Goal: Task Accomplishment & Management: Use online tool/utility

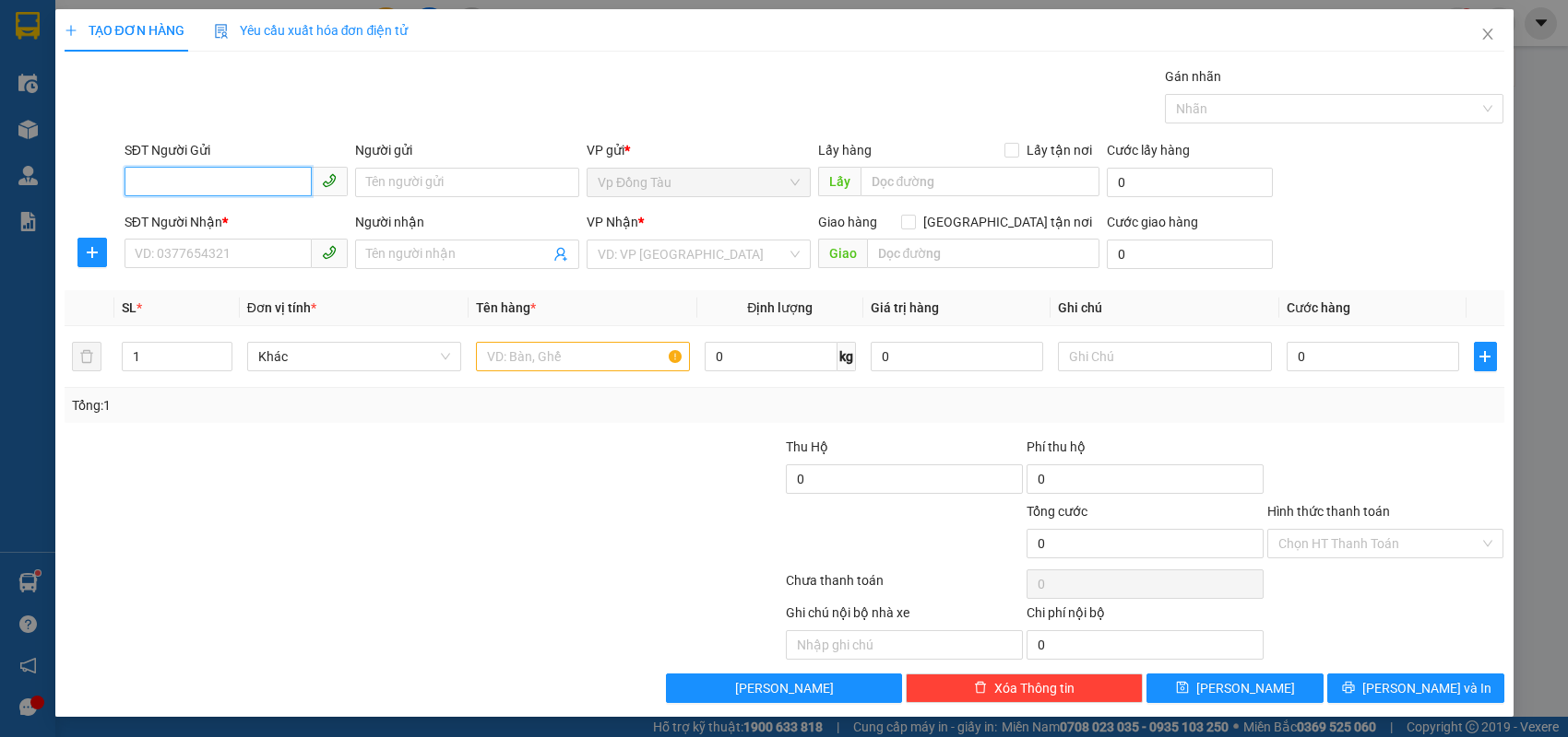
click at [285, 186] on input "SĐT Người Gửi" at bounding box center [218, 181] width 188 height 29
paste input "0988667285"
type input "0988667285"
click at [467, 187] on input "Người gửi" at bounding box center [467, 182] width 224 height 29
paste input "[PERSON_NAME]"
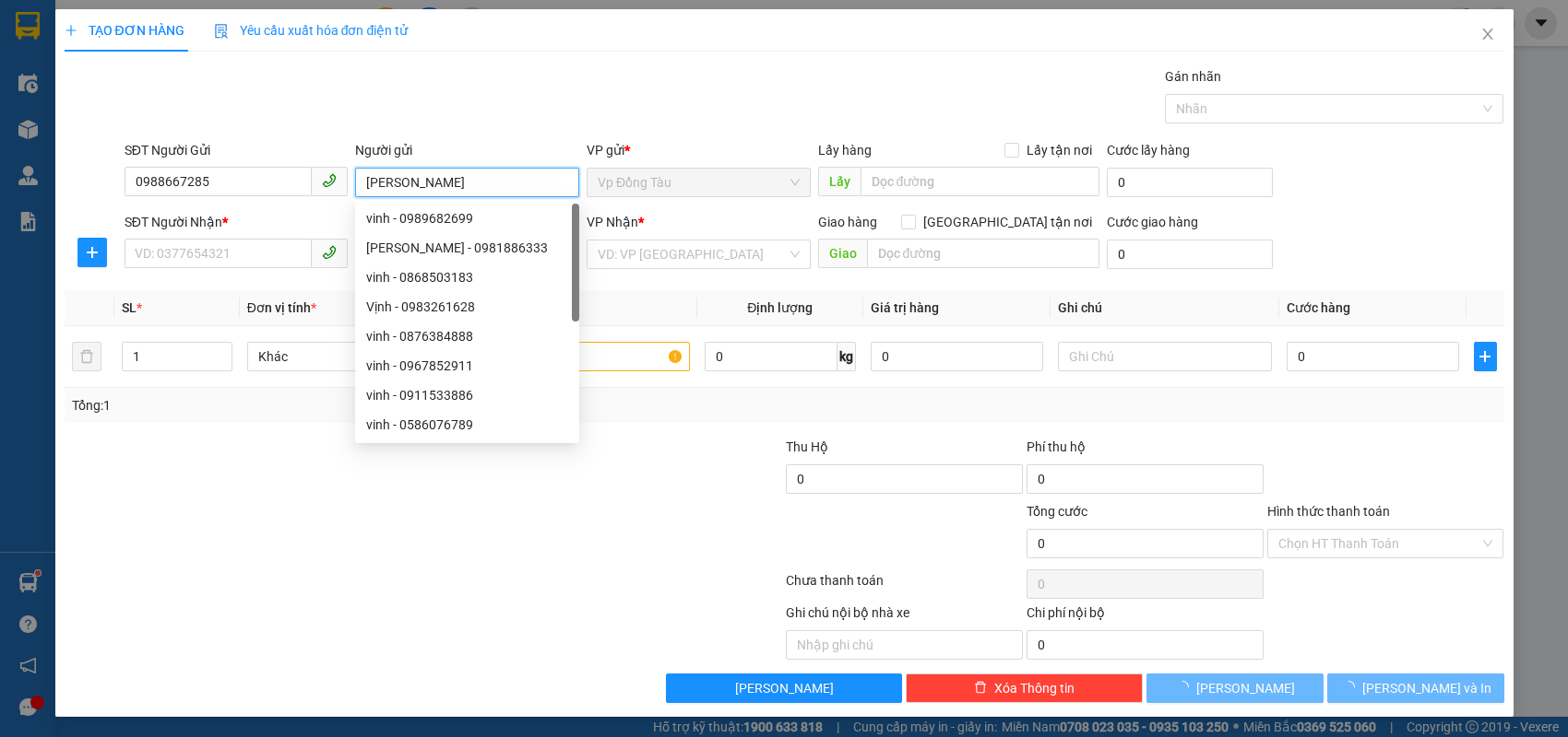
type input "[PERSON_NAME]"
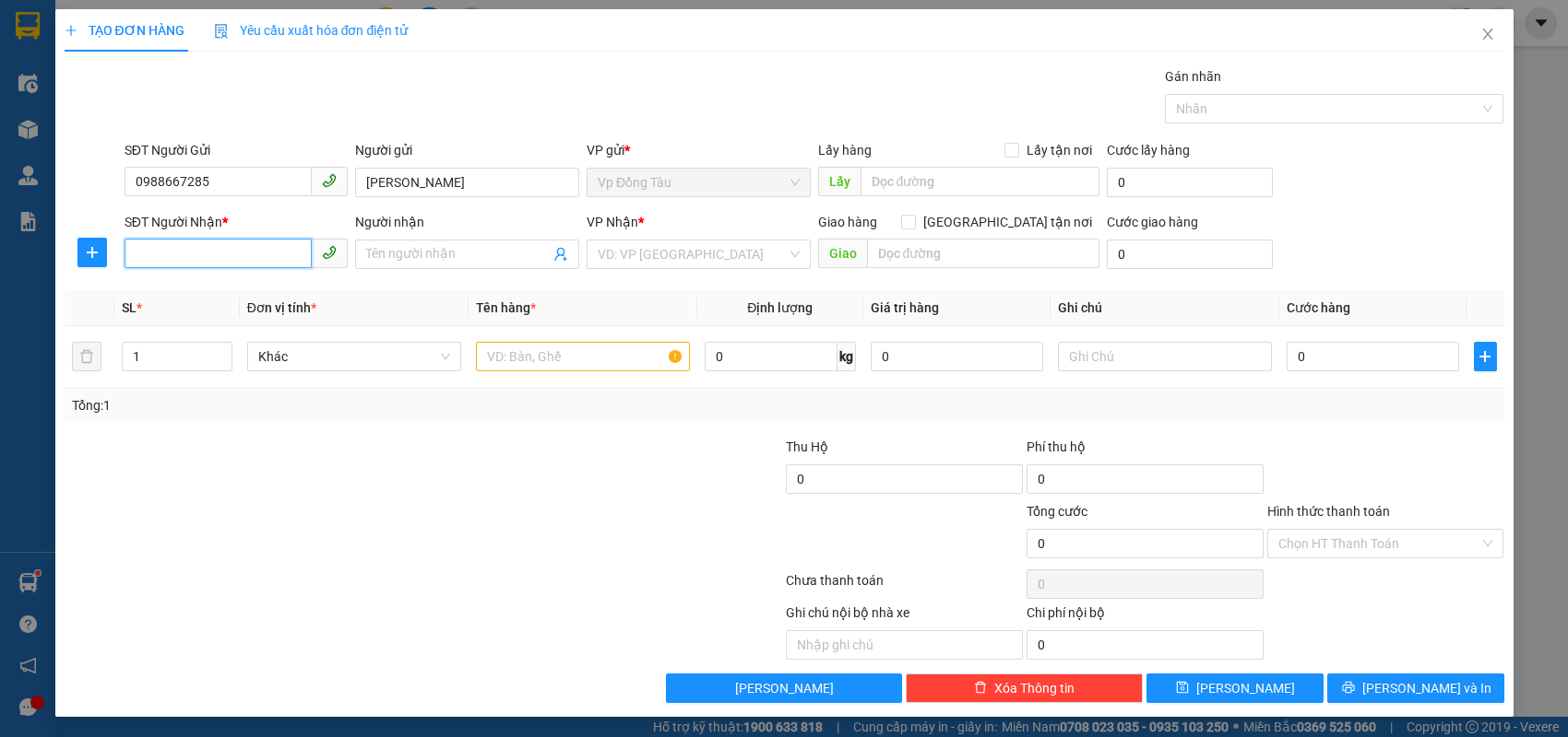
click at [290, 251] on input "SĐT Người Nhận *" at bounding box center [218, 253] width 188 height 29
paste input "0912361123"
type input "0912361123"
click at [407, 252] on input "Người nhận" at bounding box center [457, 254] width 183 height 21
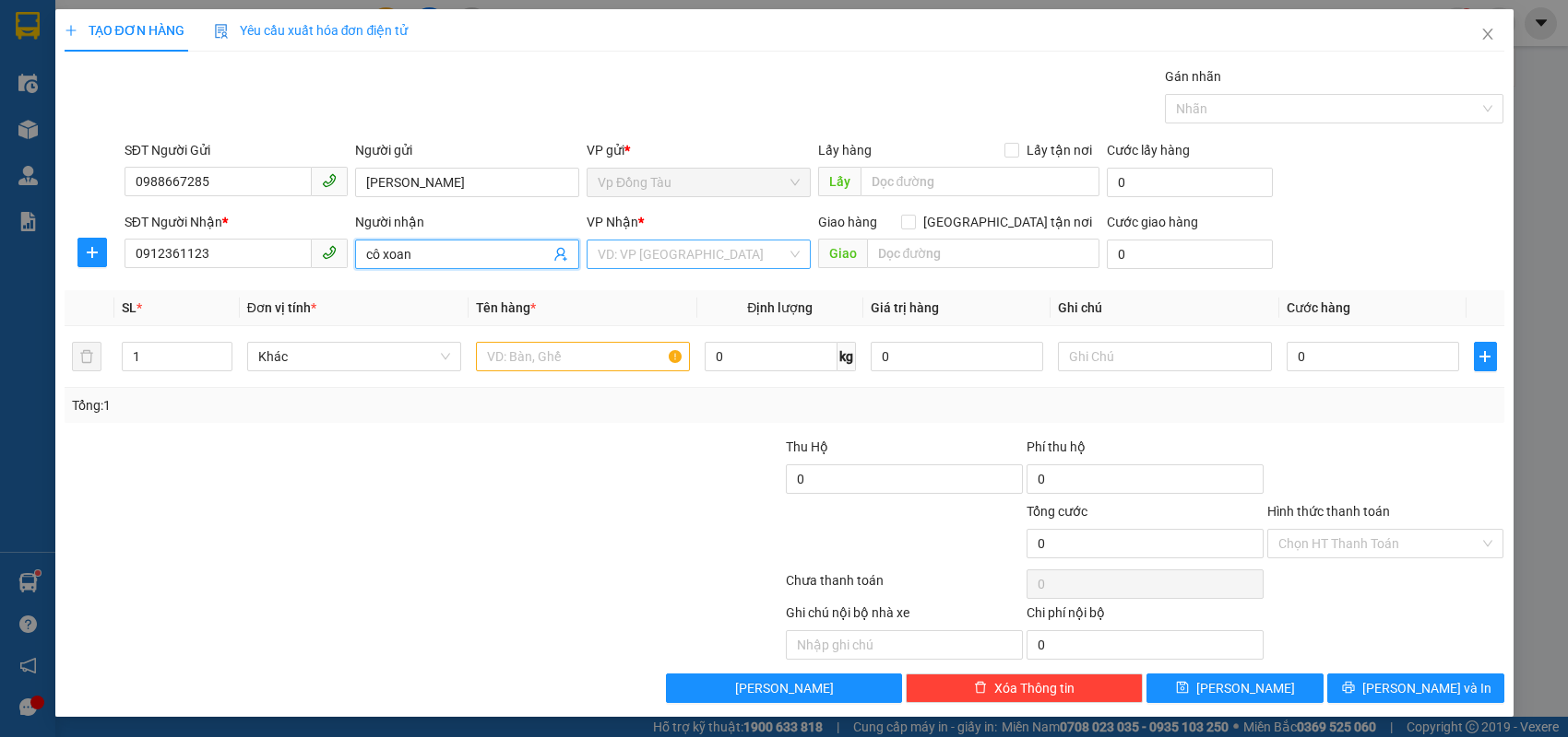
type input "cô xoan"
click at [632, 258] on input "search" at bounding box center [691, 254] width 189 height 27
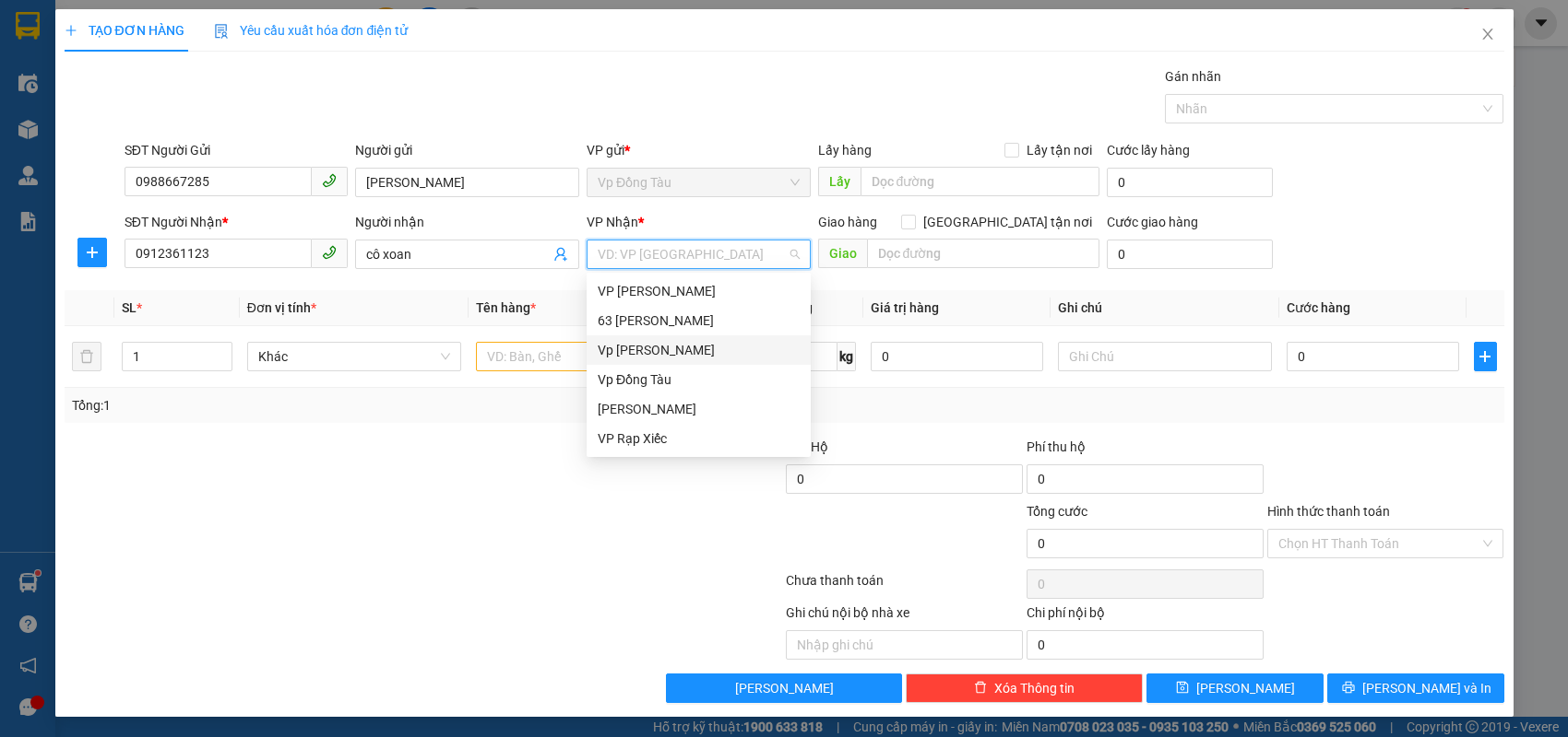
click at [637, 357] on div "Vp [PERSON_NAME]" at bounding box center [698, 349] width 202 height 21
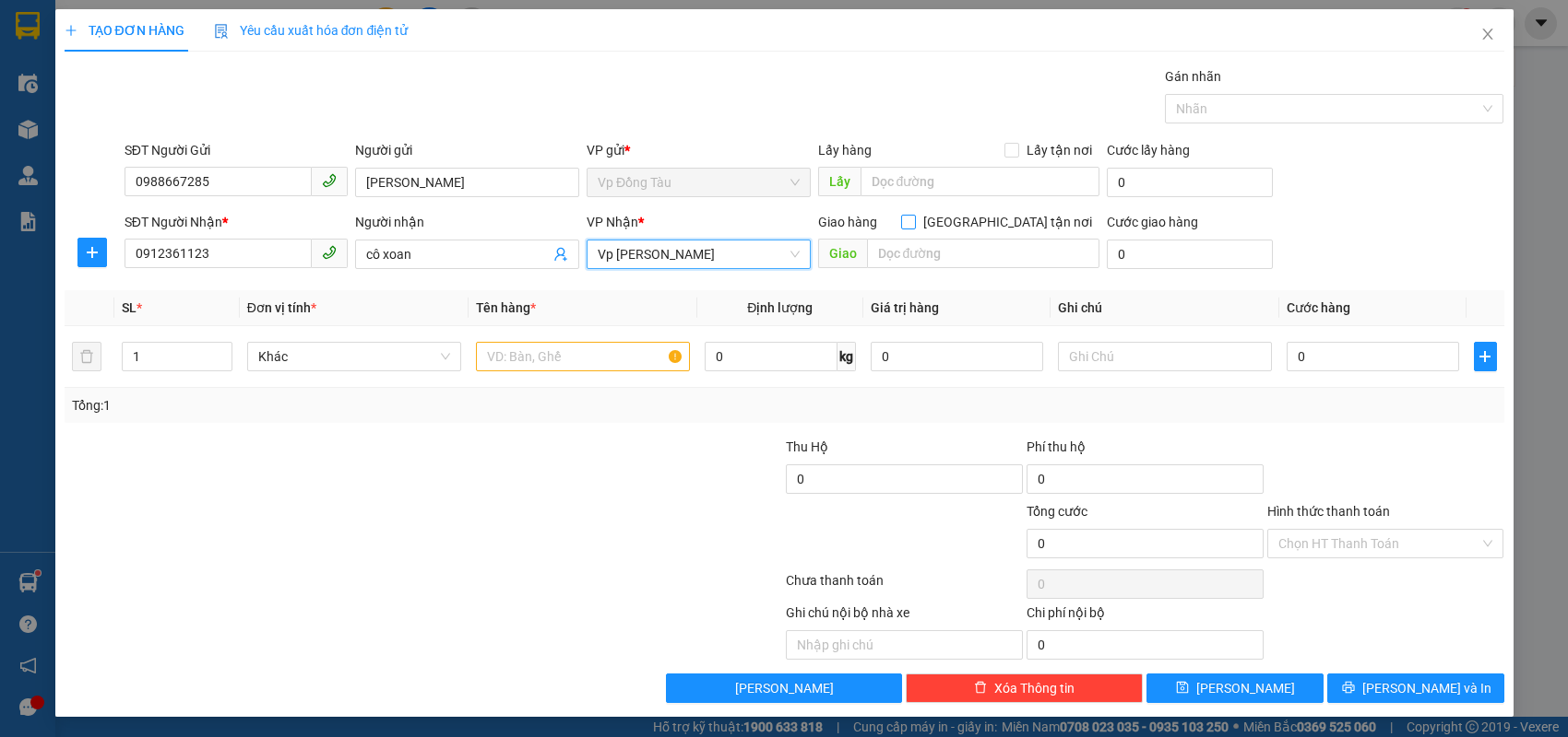
click at [914, 221] on input "[GEOGRAPHIC_DATA] tận nơi" at bounding box center [907, 220] width 13 height 13
checkbox input "true"
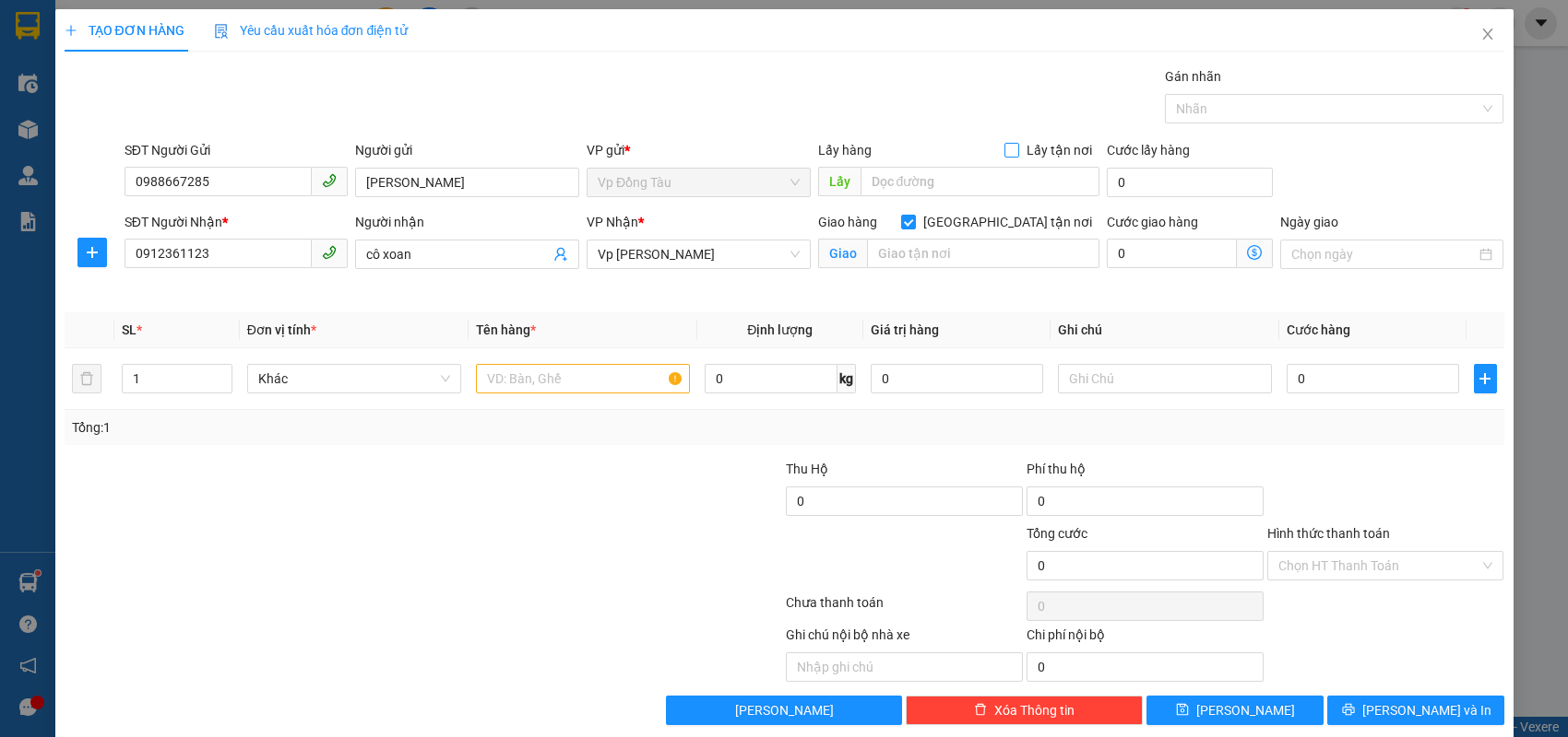
click at [1020, 153] on span "Lấy tận nơi" at bounding box center [1060, 150] width 80 height 21
click at [1015, 153] on input "Lấy tận nơi" at bounding box center [1010, 149] width 13 height 13
checkbox input "true"
drag, startPoint x: 941, startPoint y: 184, endPoint x: 930, endPoint y: 181, distance: 11.4
click at [933, 182] on input "text" at bounding box center [980, 181] width 239 height 29
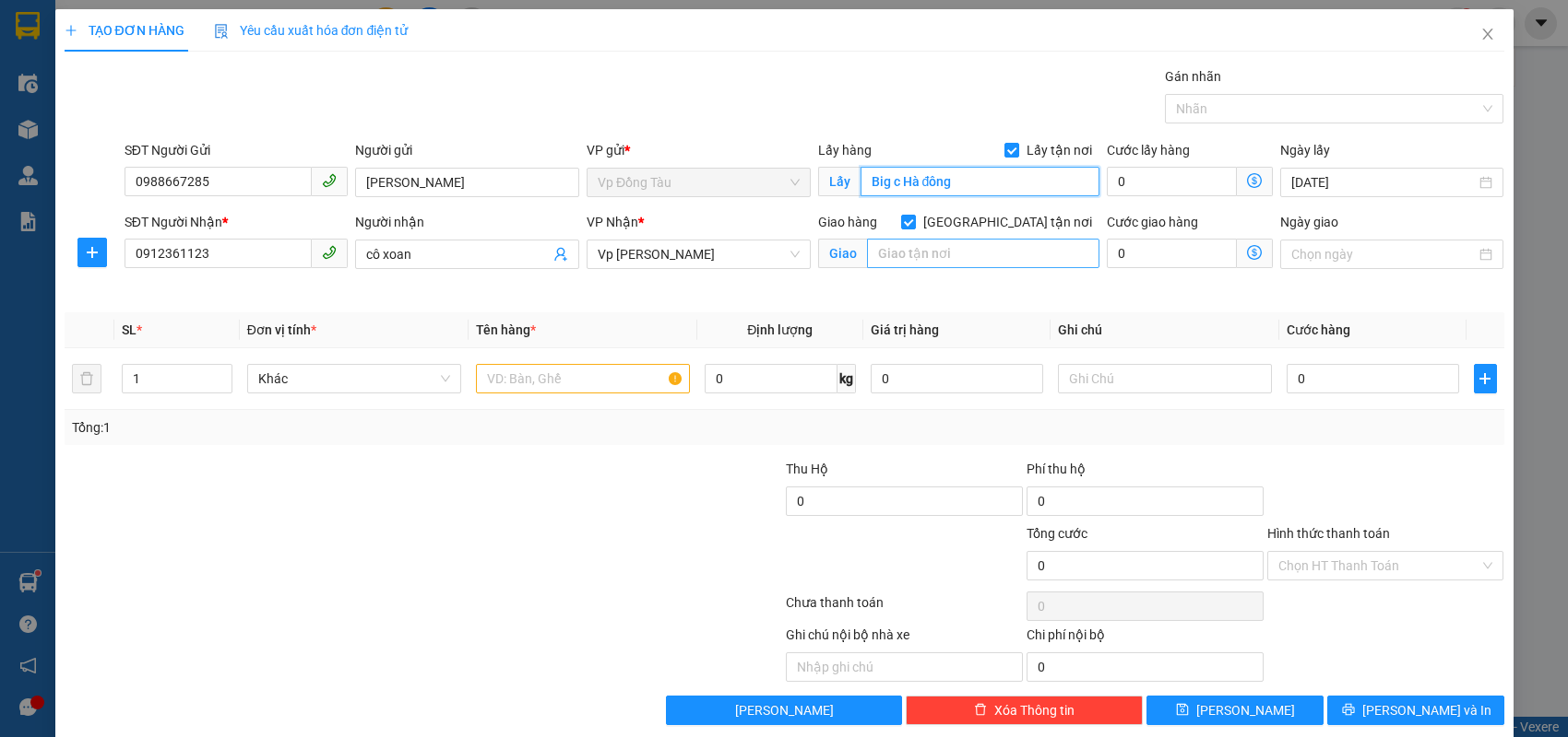
type input "Big c Hà đông"
click at [936, 256] on input "text" at bounding box center [982, 253] width 232 height 29
type input "9 ngõ 276 [PERSON_NAME]"
click at [627, 378] on input "text" at bounding box center [583, 379] width 214 height 29
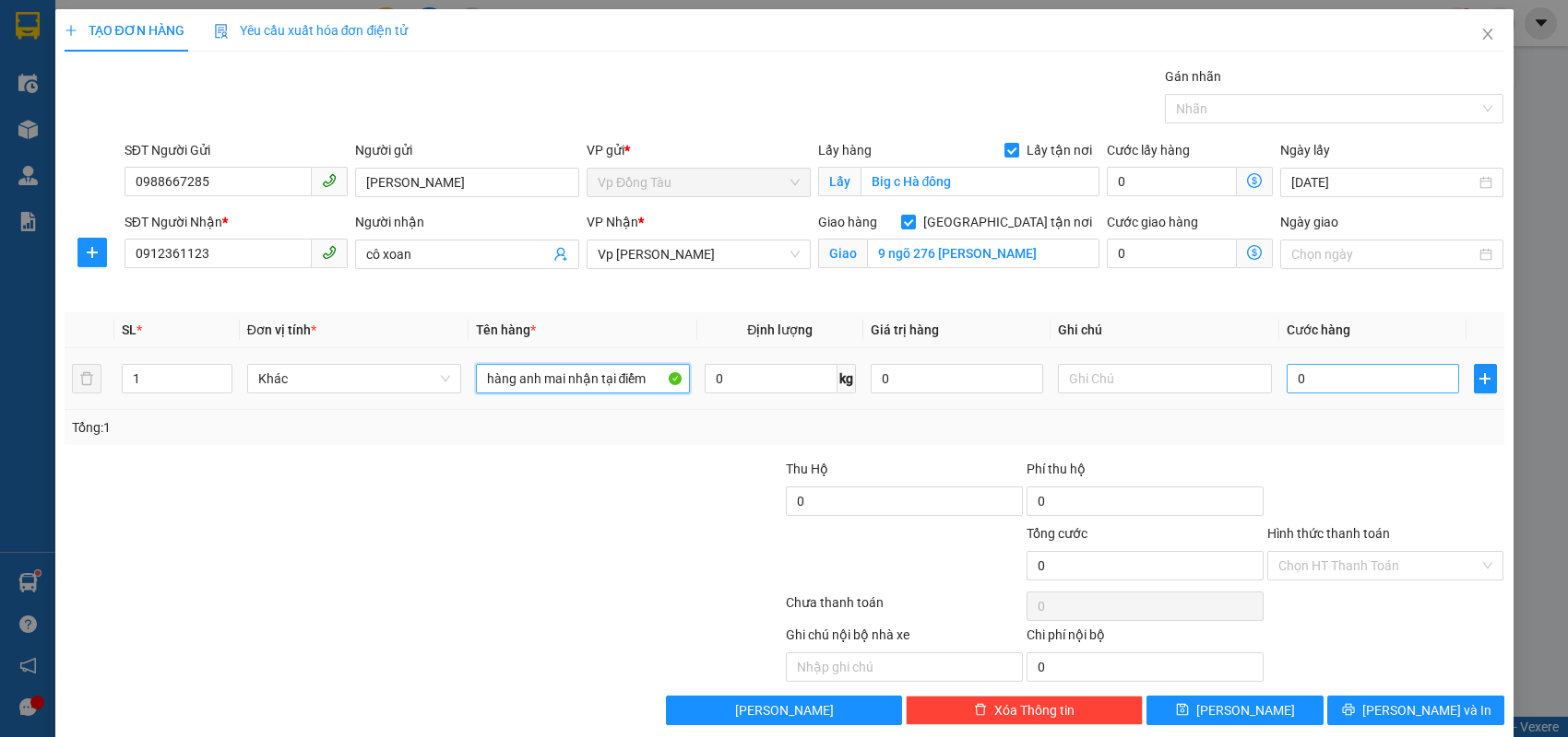
type input "hàng anh mai nhận tại điểm"
click at [1328, 378] on input "0" at bounding box center [1373, 379] width 172 height 29
type input "1"
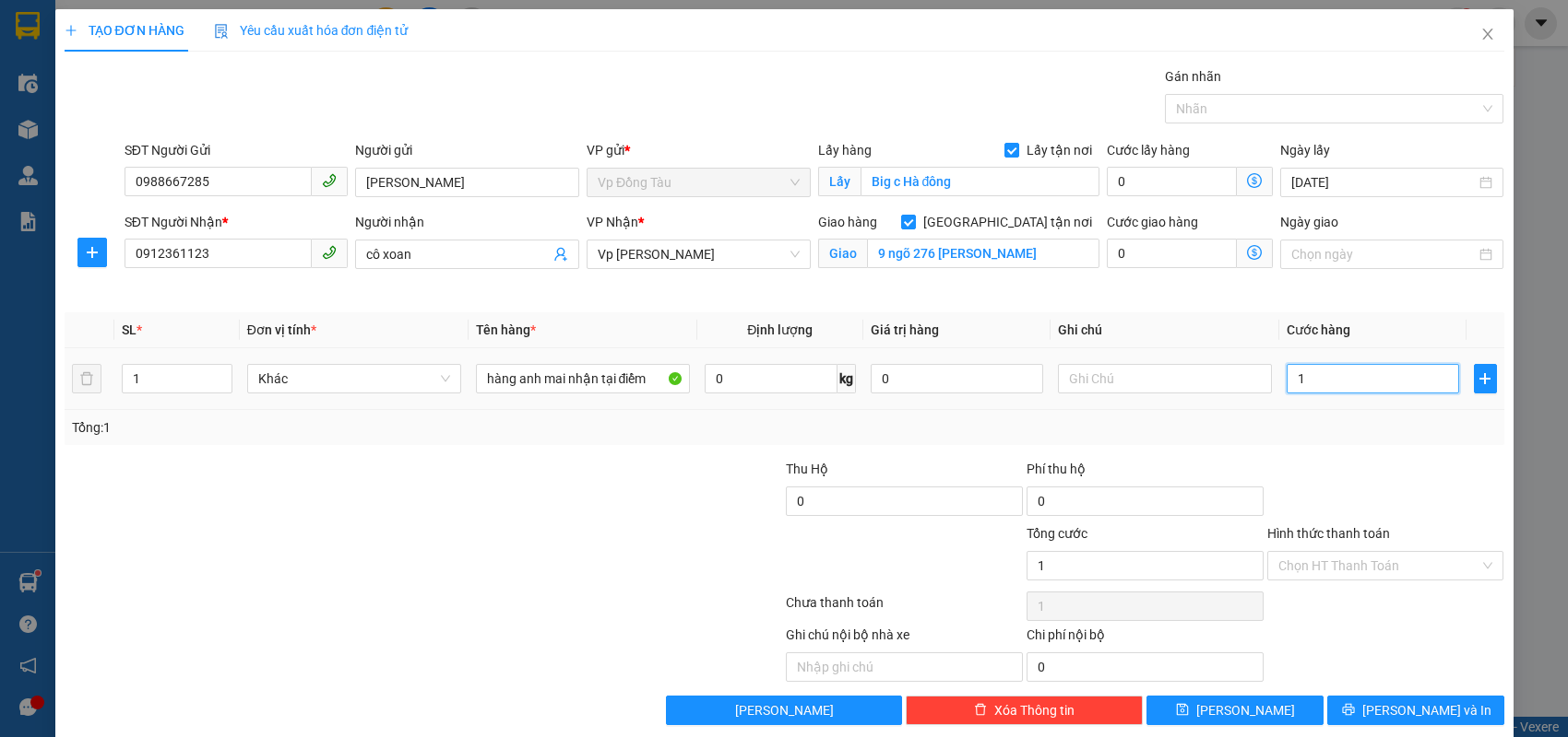
type input "11"
type input "110"
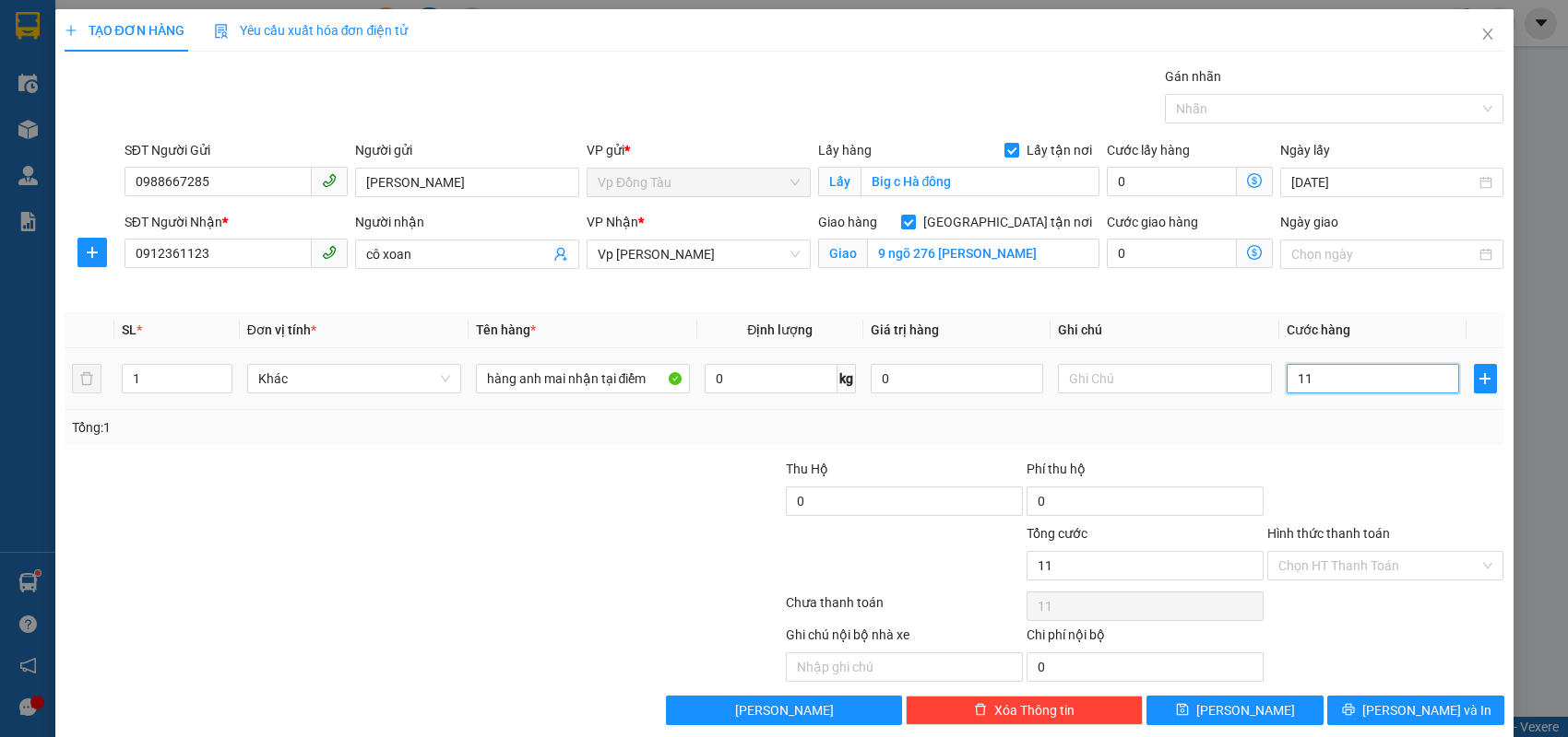
type input "110"
type input "110.000"
click at [1189, 703] on icon "save" at bounding box center [1182, 709] width 13 height 13
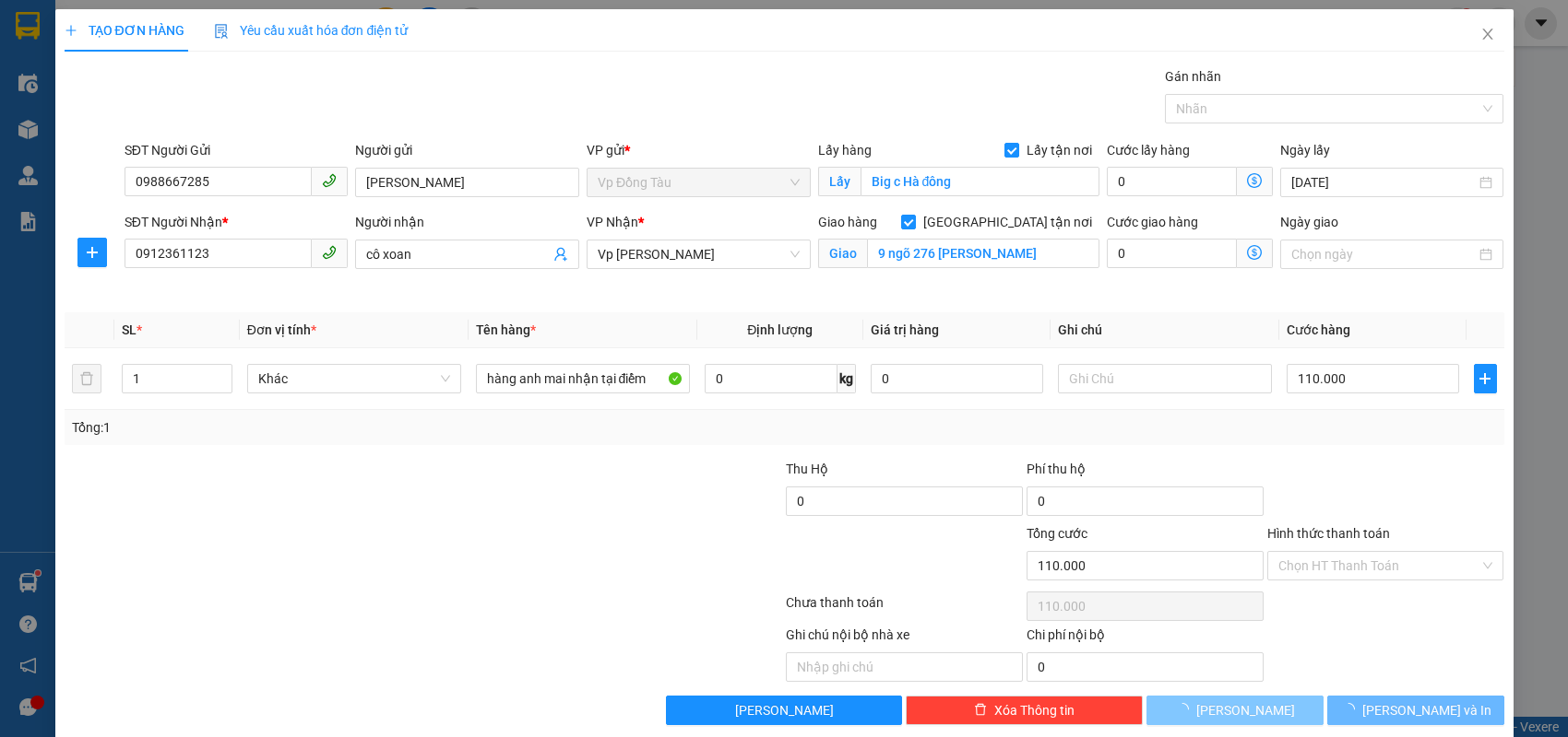
checkbox input "false"
type input "0"
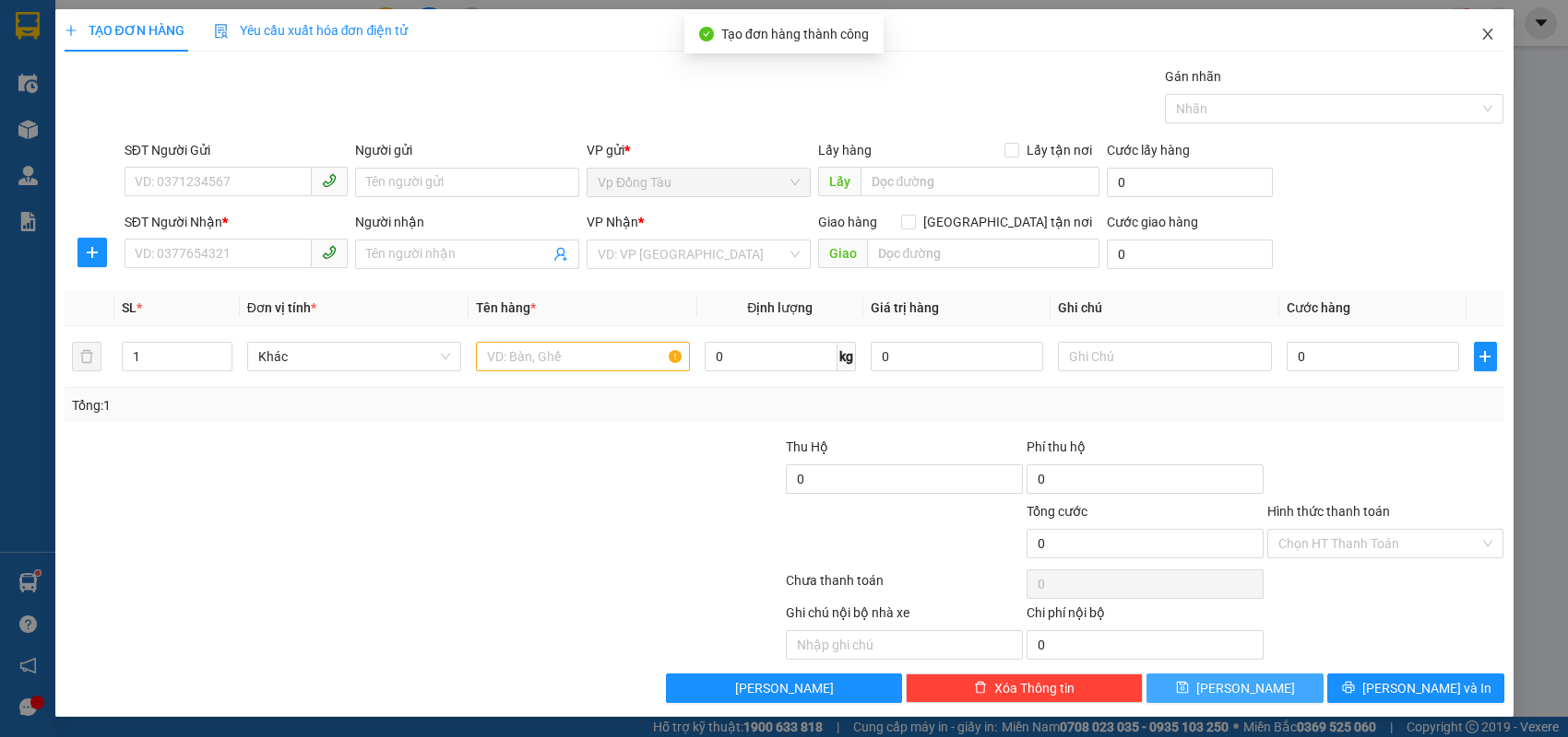
click at [1482, 33] on icon "close" at bounding box center [1487, 33] width 15 height 15
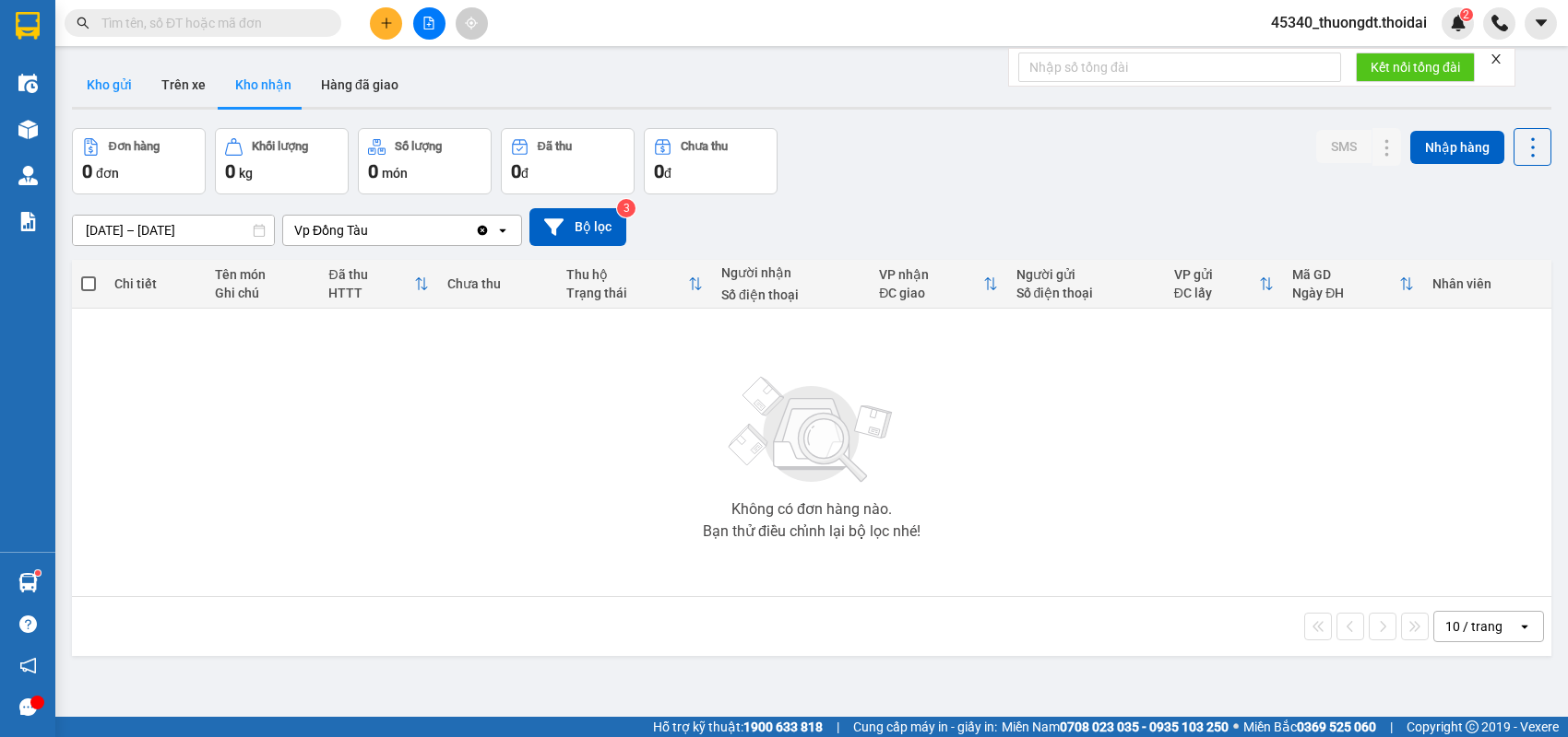
click at [97, 86] on button "Kho gửi" at bounding box center [109, 84] width 74 height 44
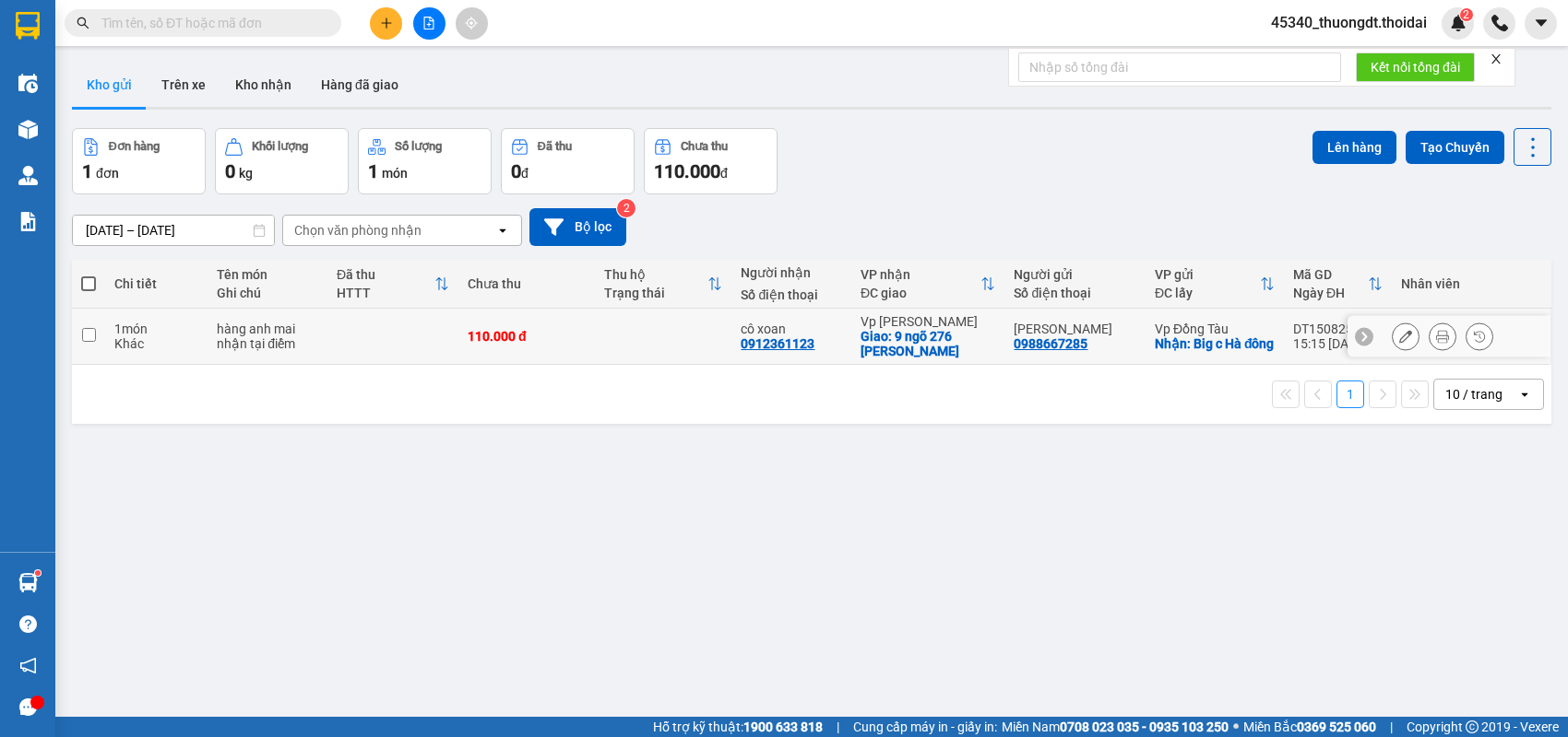
click at [87, 337] on input "checkbox" at bounding box center [89, 335] width 14 height 14
checkbox input "true"
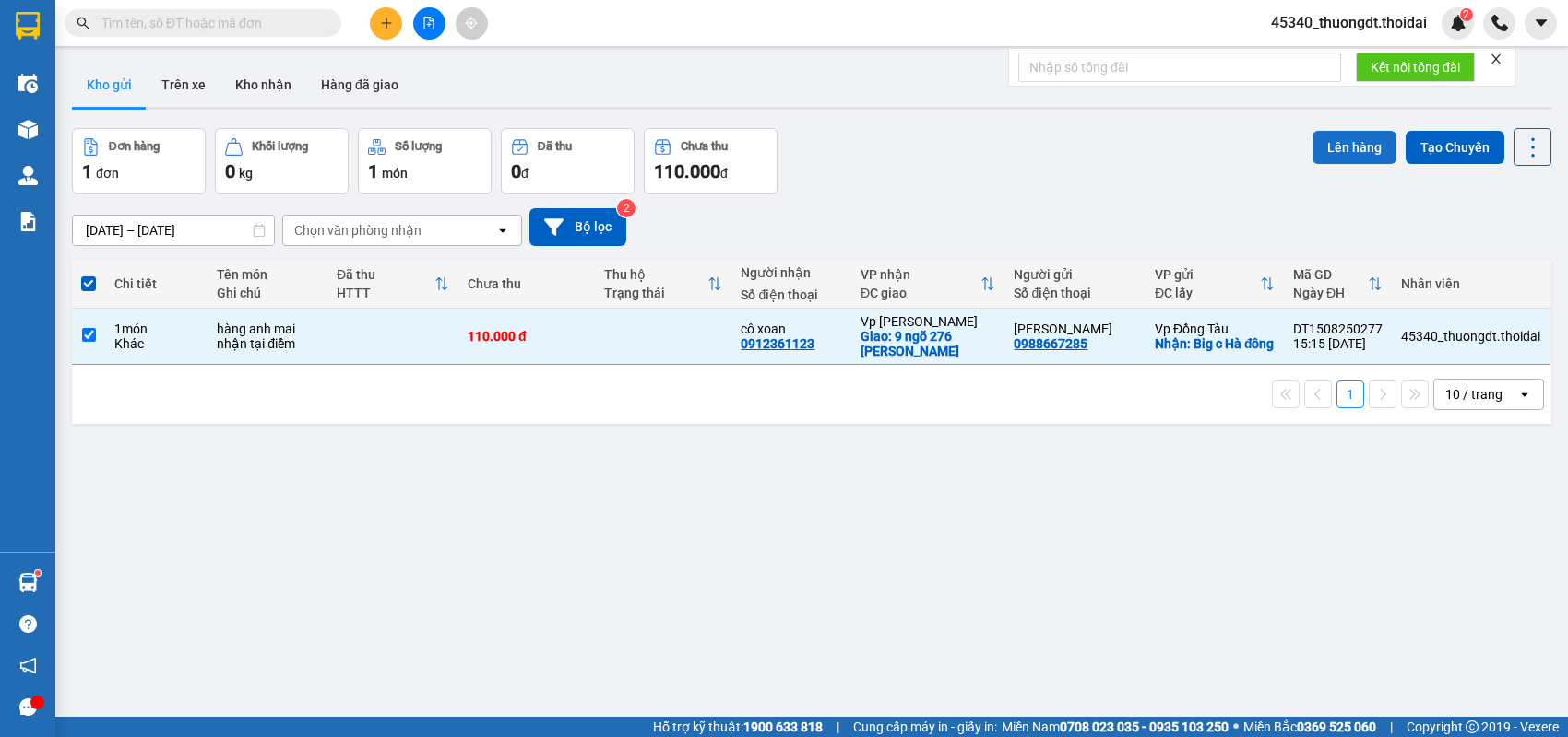
click at [1361, 150] on button "Lên hàng" at bounding box center [1354, 148] width 84 height 33
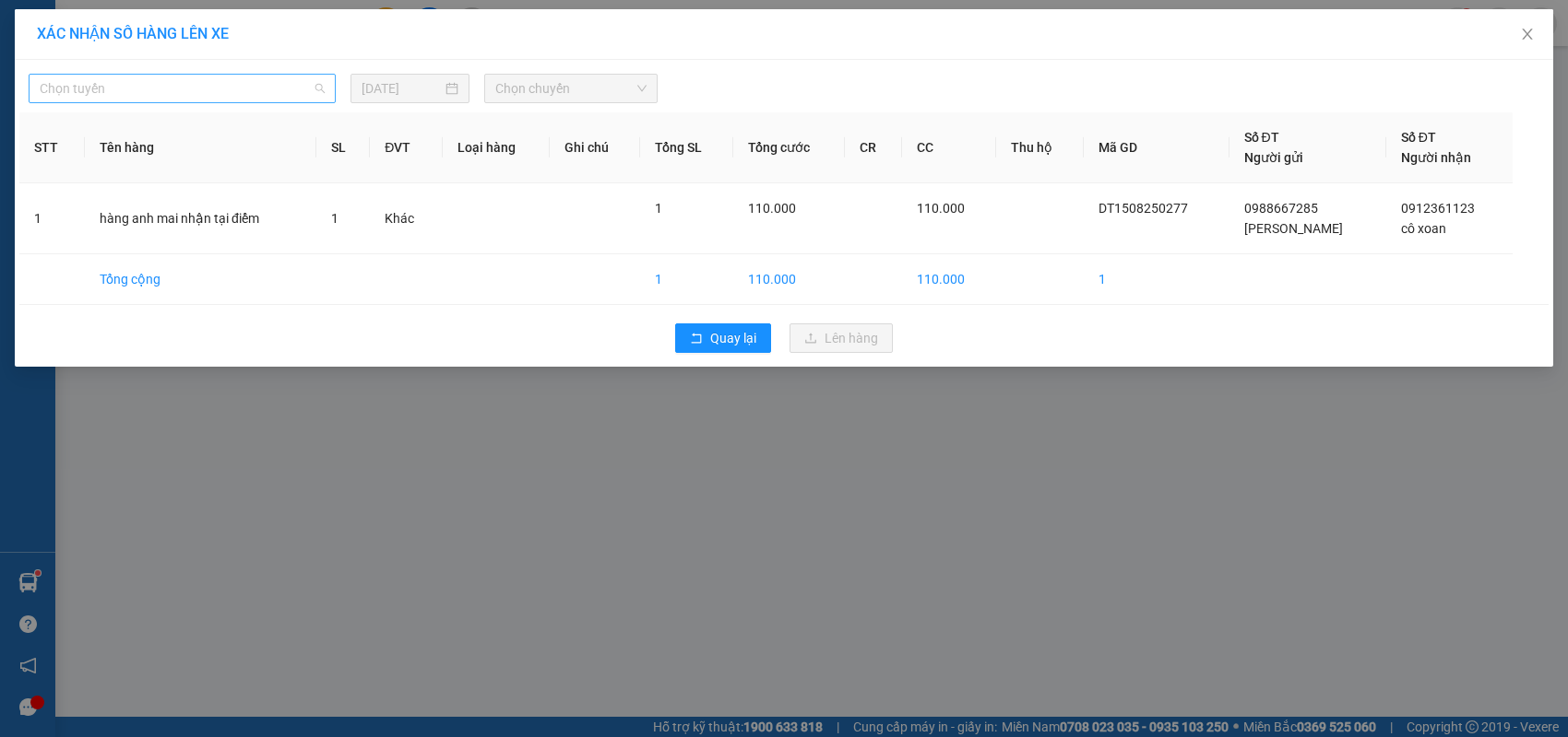
click at [303, 100] on span "Chọn tuyến" at bounding box center [181, 88] width 285 height 27
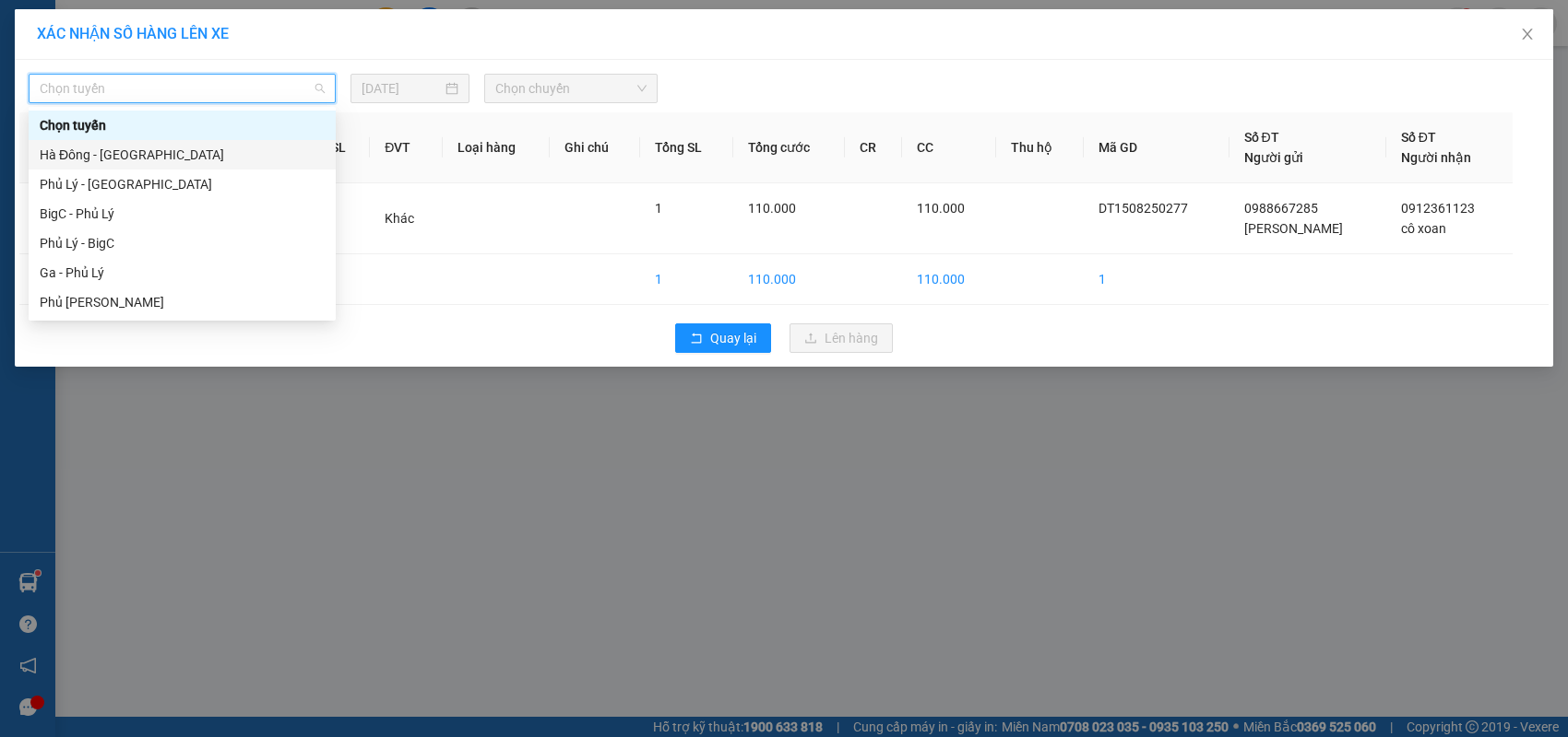
click at [194, 158] on div "Hà Đông - [GEOGRAPHIC_DATA]" at bounding box center [181, 155] width 285 height 21
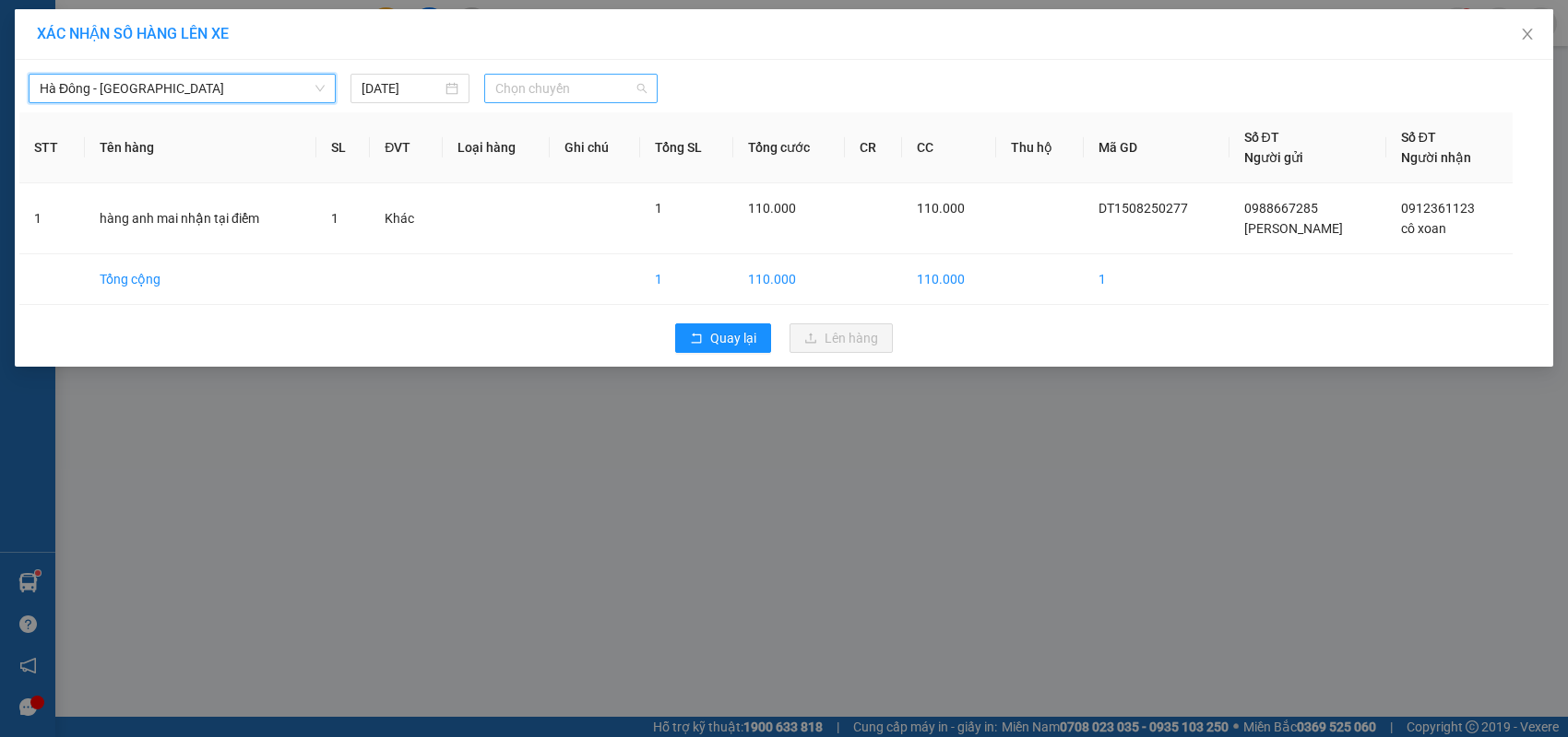
click at [541, 98] on span "Chọn chuyến" at bounding box center [570, 88] width 150 height 27
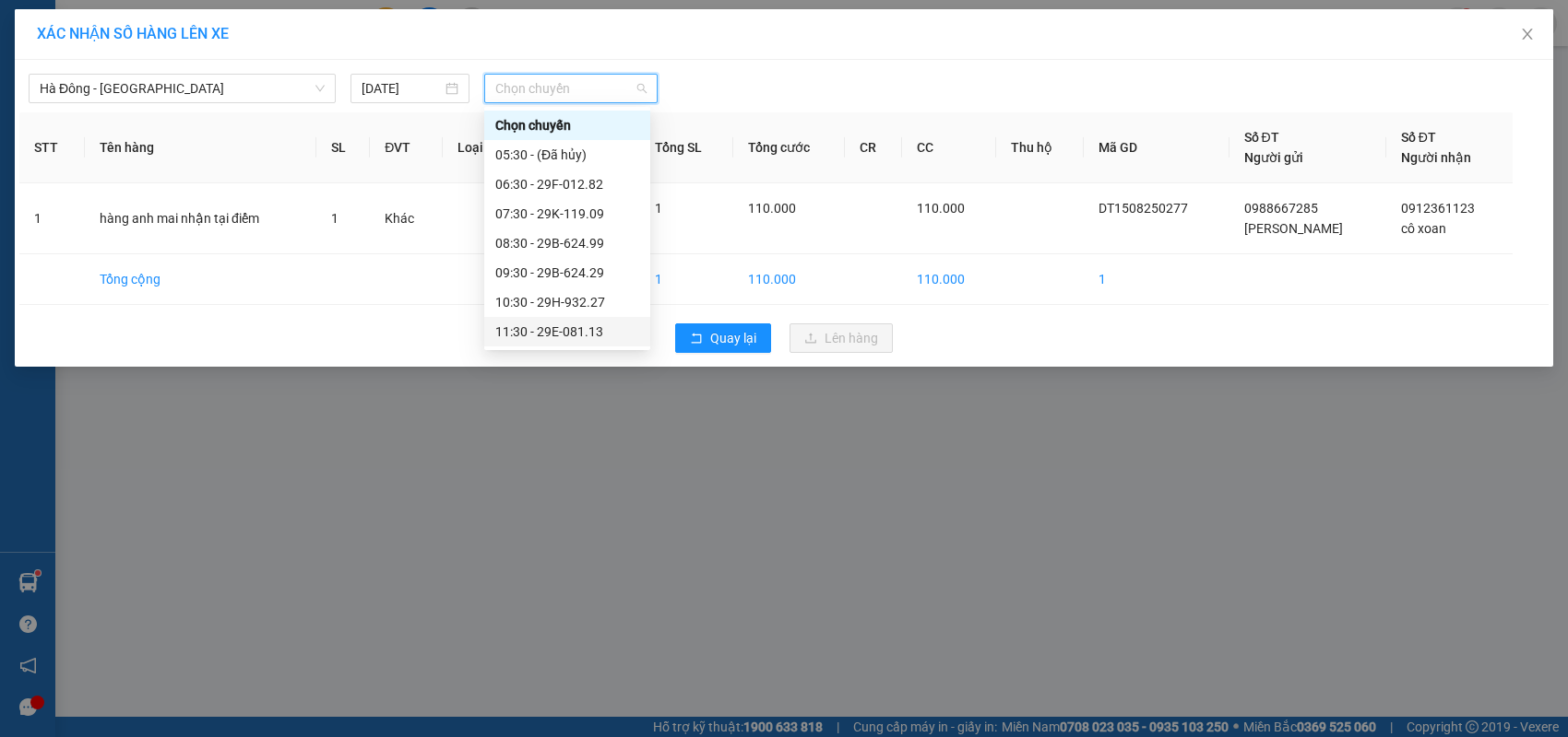
scroll to position [92, 0]
click at [568, 331] on div "14:30 - 29F-012.45" at bounding box center [567, 328] width 144 height 21
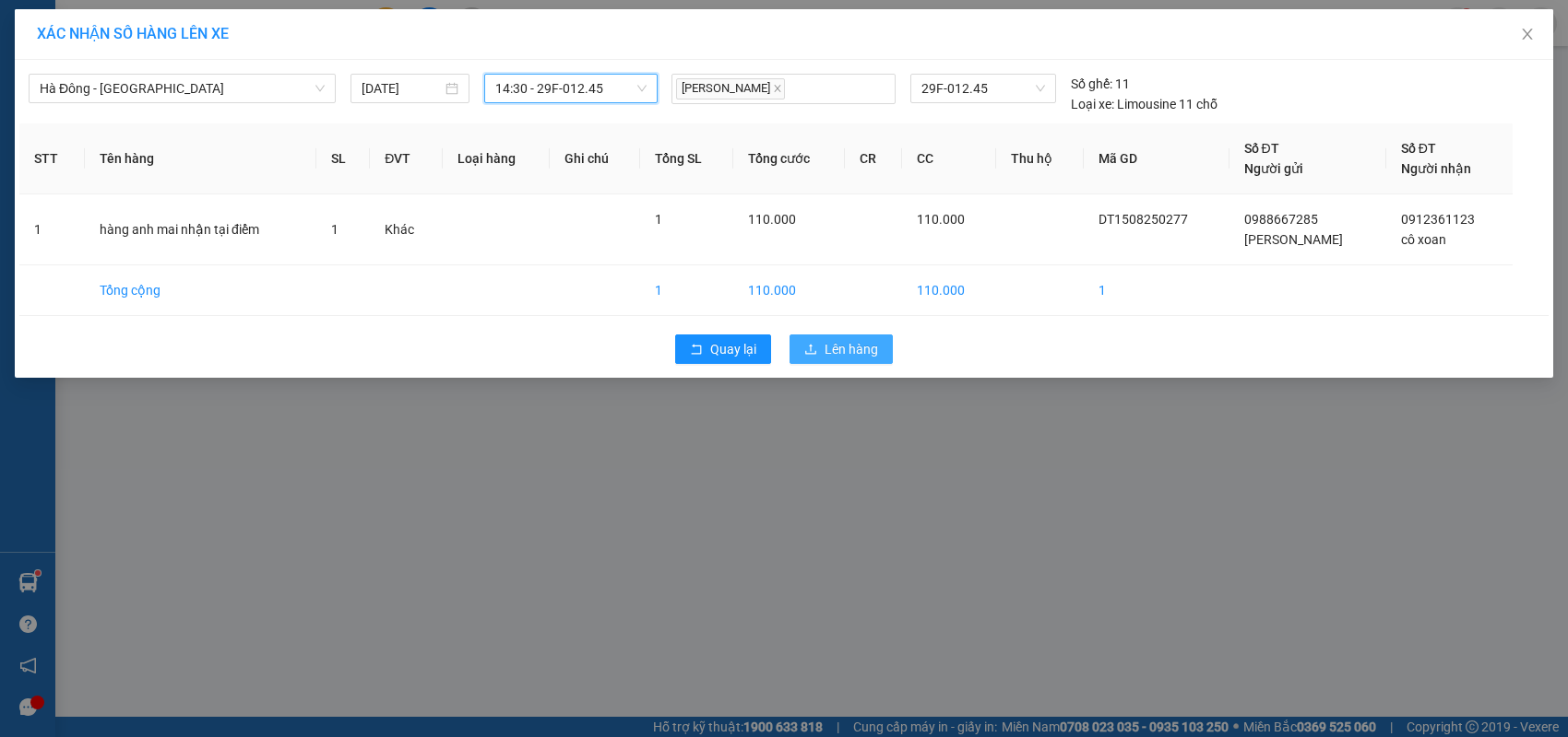
click at [810, 342] on button "Lên hàng" at bounding box center [840, 349] width 103 height 29
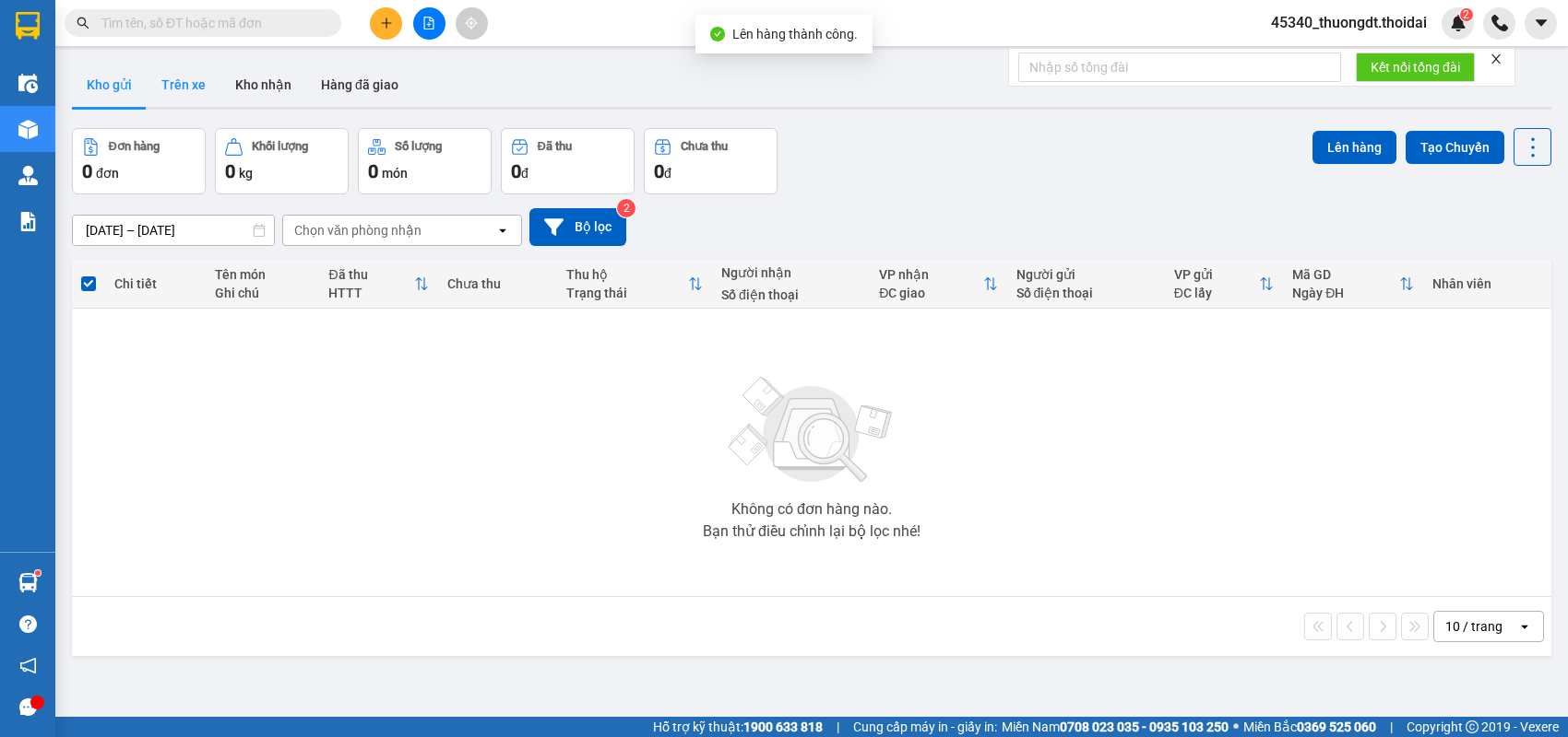
click at [194, 86] on button "Trên xe" at bounding box center [183, 84] width 73 height 44
